Goal: Navigation & Orientation: Find specific page/section

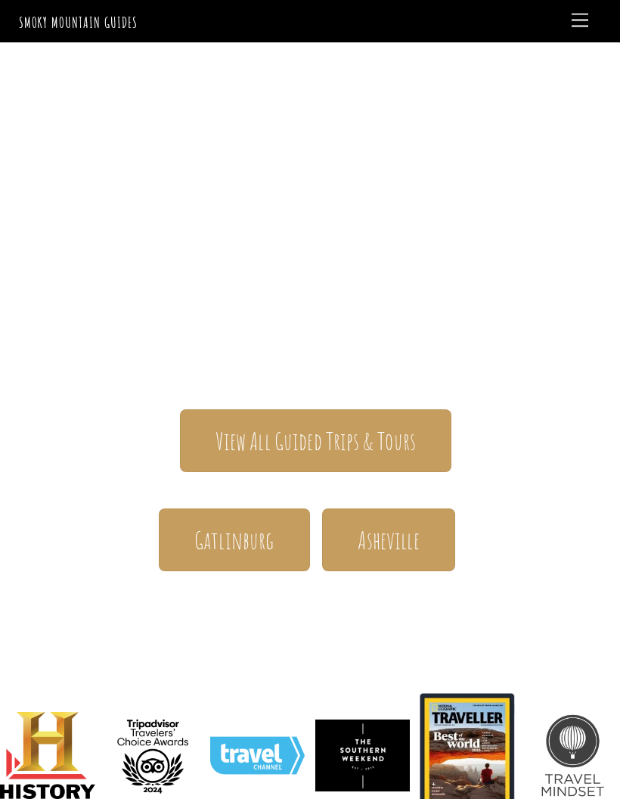
click at [416, 524] on span "Asheville" at bounding box center [388, 539] width 61 height 31
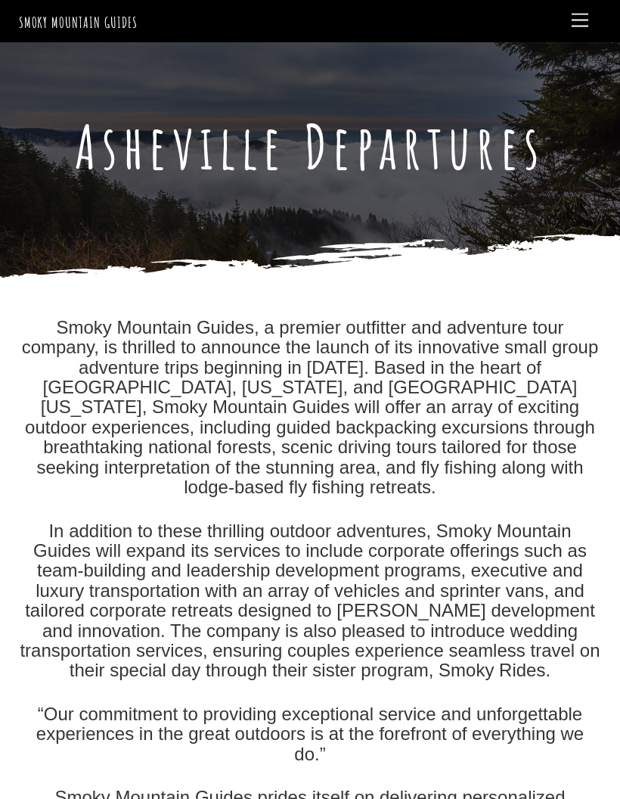
click at [584, 26] on span "Menu" at bounding box center [580, 21] width 17 height 14
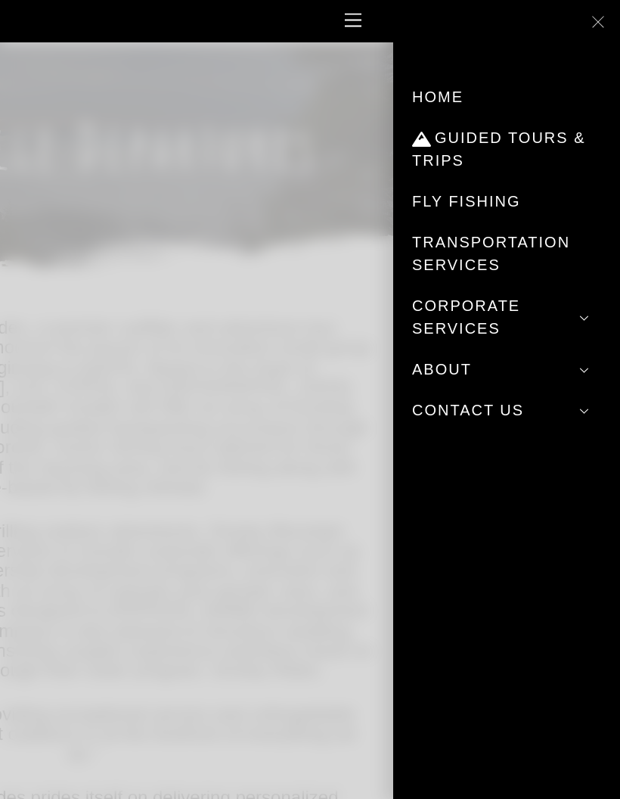
click at [560, 149] on link "Guided Tours & Trips" at bounding box center [506, 149] width 189 height 64
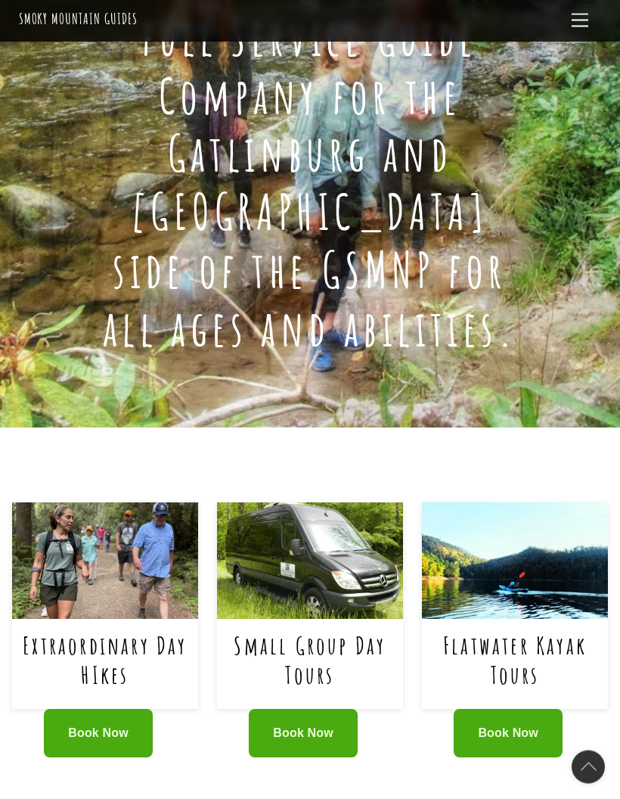
scroll to position [386, 0]
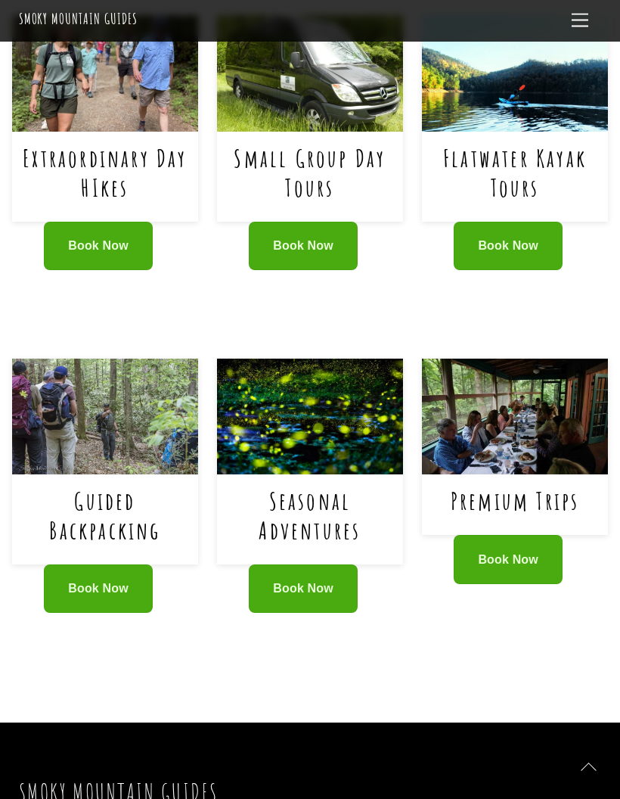
click at [340, 485] on link "Seasonal Adventures" at bounding box center [310, 515] width 102 height 60
